Goal: Task Accomplishment & Management: Use online tool/utility

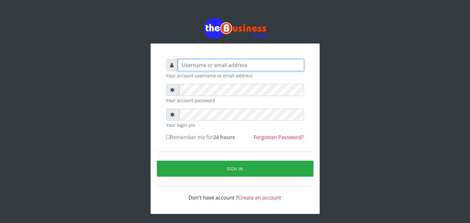
click at [189, 68] on input "text" at bounding box center [241, 65] width 126 height 12
type input "jossy"
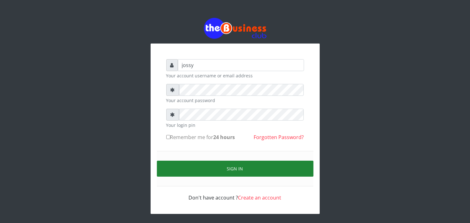
click at [215, 166] on button "Sign in" at bounding box center [235, 169] width 156 height 16
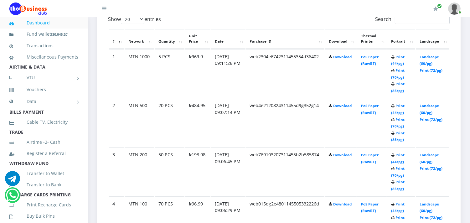
scroll to position [320, 0]
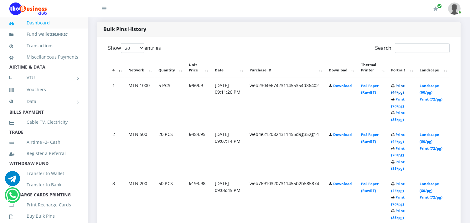
click at [400, 91] on link "Print (44/pg)" at bounding box center [397, 89] width 13 height 12
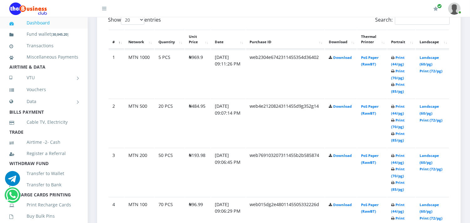
scroll to position [349, 0]
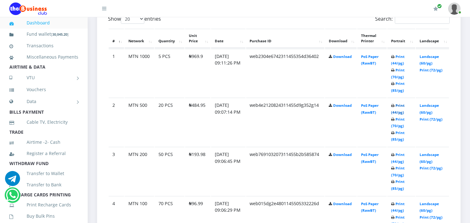
click at [397, 111] on link "Print (44/pg)" at bounding box center [397, 109] width 13 height 12
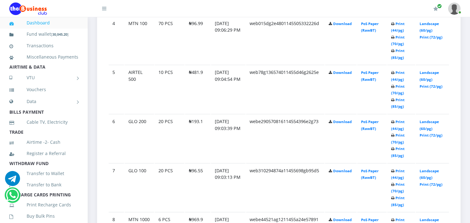
scroll to position [530, 0]
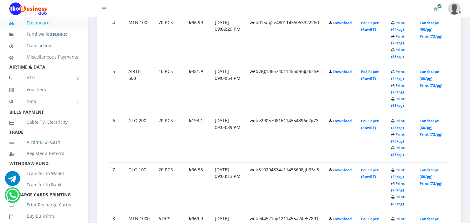
click at [397, 200] on link "Print (85/pg)" at bounding box center [397, 200] width 13 height 12
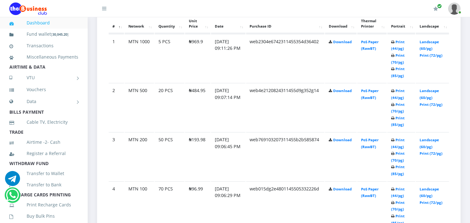
scroll to position [363, 0]
click at [397, 158] on link "Print (70/pg)" at bounding box center [397, 157] width 13 height 12
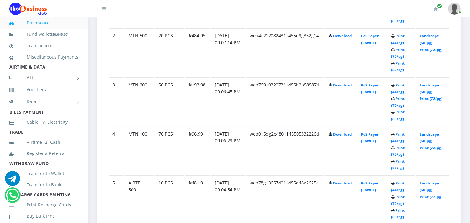
scroll to position [432, 0]
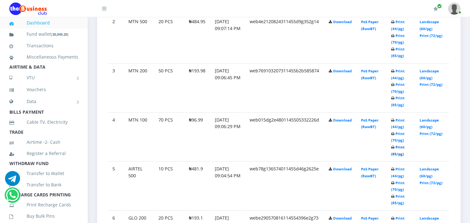
click at [397, 150] on link "Print (85/pg)" at bounding box center [397, 151] width 13 height 12
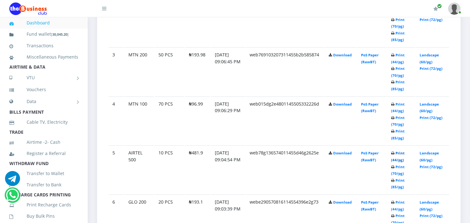
click at [395, 157] on link "Print (44/pg)" at bounding box center [397, 157] width 13 height 12
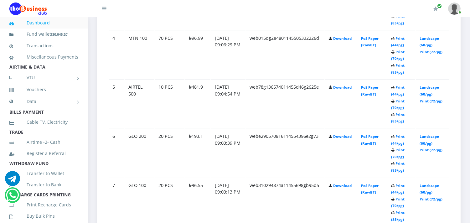
scroll to position [516, 0]
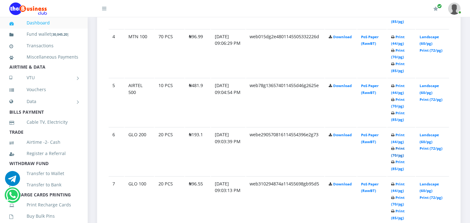
click at [394, 151] on link "Print (70/pg)" at bounding box center [397, 152] width 13 height 12
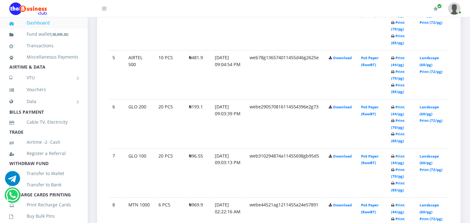
scroll to position [558, 0]
